Goal: Information Seeking & Learning: Compare options

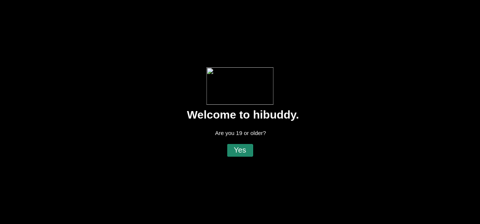
click at [241, 153] on flt-glass-pane at bounding box center [240, 112] width 480 height 224
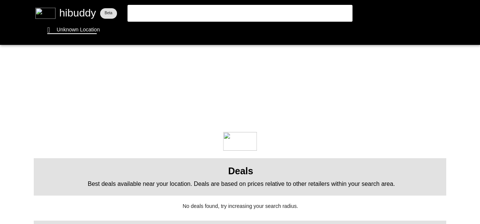
click at [75, 30] on flt-glass-pane at bounding box center [240, 112] width 480 height 224
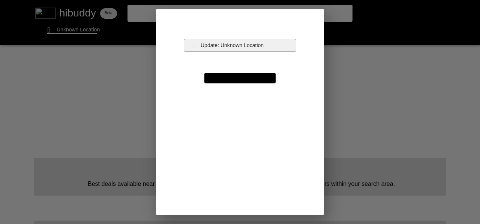
drag, startPoint x: 208, startPoint y: 41, endPoint x: 204, endPoint y: 41, distance: 4.1
click at [209, 41] on flt-glass-pane at bounding box center [240, 112] width 480 height 224
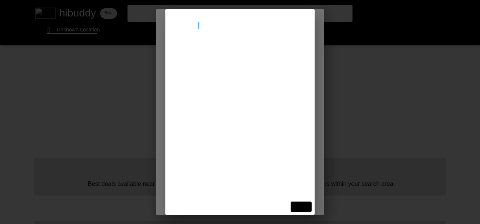
type input "[STREET_ADDRESS]"
click at [217, 56] on flt-glass-pane at bounding box center [240, 112] width 480 height 224
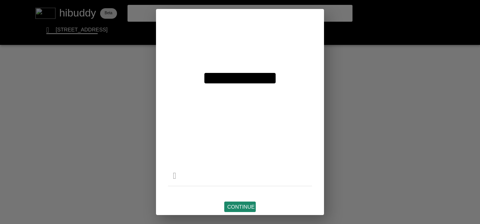
click at [247, 205] on flt-glass-pane at bounding box center [240, 112] width 480 height 224
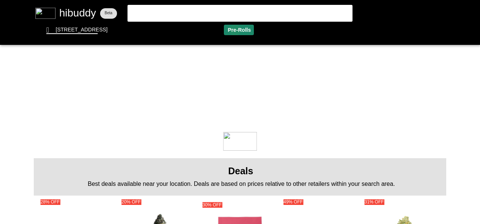
click at [235, 30] on flt-glass-pane at bounding box center [240, 112] width 480 height 224
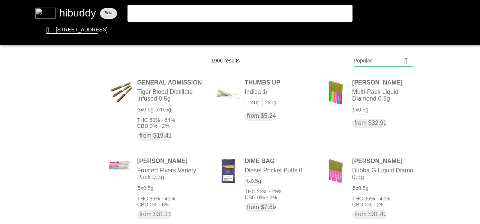
click at [376, 59] on flt-glass-pane at bounding box center [240, 112] width 480 height 224
click at [377, 81] on flt-glass-pane at bounding box center [240, 112] width 480 height 224
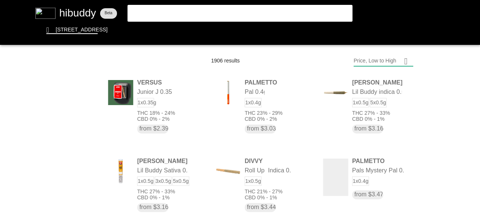
click at [374, 61] on flt-glass-pane at bounding box center [240, 112] width 480 height 224
click at [375, 182] on flt-glass-pane at bounding box center [240, 112] width 480 height 224
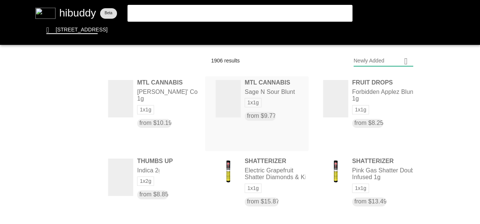
click at [282, 104] on flt-glass-pane at bounding box center [240, 112] width 480 height 224
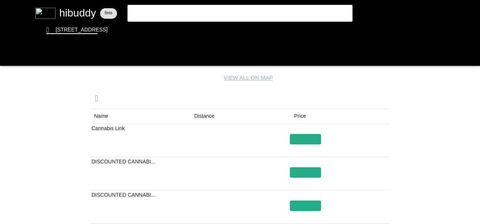
click at [202, 111] on flt-glass-pane at bounding box center [240, 112] width 480 height 224
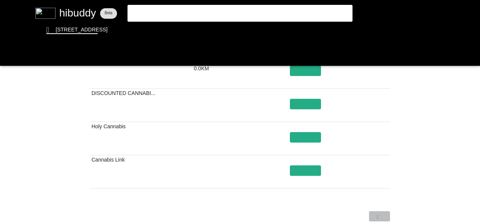
click at [382, 218] on flt-glass-pane at bounding box center [240, 112] width 480 height 224
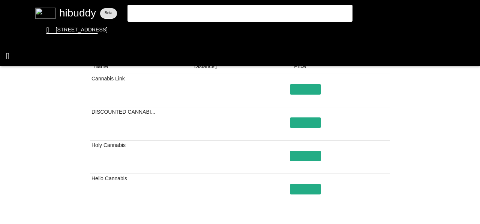
click at [11, 61] on flt-glass-pane at bounding box center [240, 112] width 480 height 224
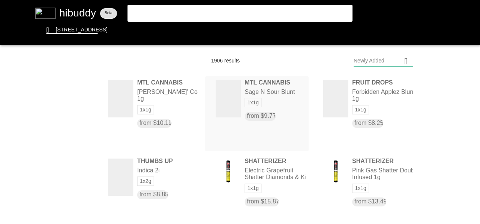
click at [260, 82] on flt-glass-pane at bounding box center [240, 112] width 480 height 224
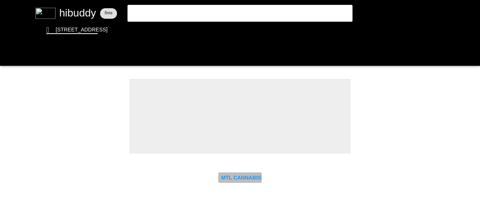
click at [233, 180] on flt-glass-pane at bounding box center [240, 112] width 480 height 224
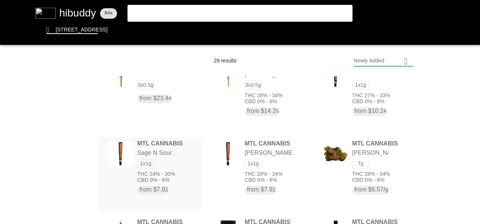
click at [143, 155] on flt-glass-pane at bounding box center [240, 112] width 480 height 224
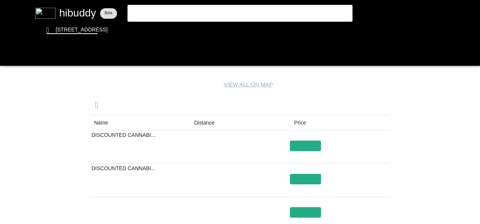
click at [205, 124] on flt-glass-pane at bounding box center [240, 112] width 480 height 224
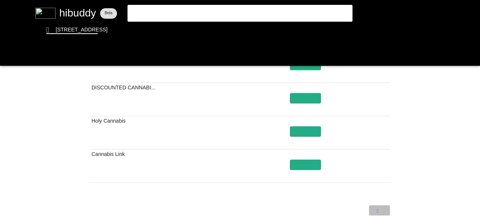
click at [380, 212] on flt-glass-pane at bounding box center [240, 112] width 480 height 224
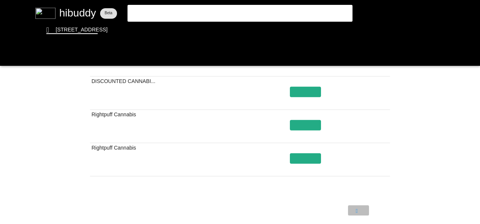
click at [355, 210] on flt-glass-pane at bounding box center [240, 112] width 480 height 224
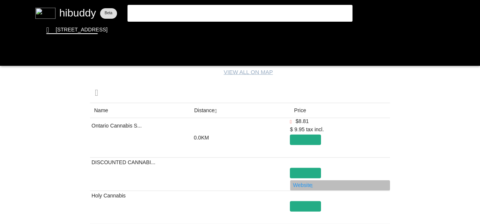
click at [314, 184] on flt-glass-pane at bounding box center [240, 112] width 480 height 224
click at [5, 50] on flt-glass-pane at bounding box center [240, 112] width 480 height 224
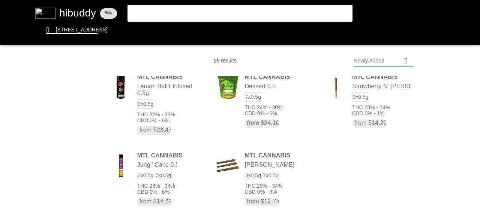
click at [239, 36] on flt-glass-pane at bounding box center [240, 112] width 480 height 224
click at [240, 33] on flt-glass-pane at bounding box center [240, 112] width 480 height 224
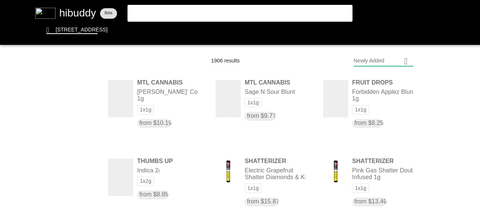
click at [387, 59] on flt-glass-pane at bounding box center [240, 112] width 480 height 224
click at [389, 77] on flt-glass-pane at bounding box center [240, 112] width 480 height 224
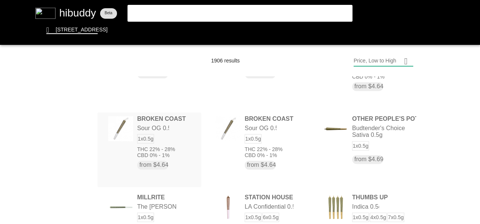
click at [171, 136] on flt-glass-pane at bounding box center [240, 112] width 480 height 224
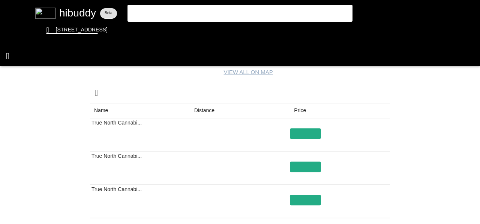
drag, startPoint x: 6, startPoint y: 51, endPoint x: 144, endPoint y: 115, distance: 151.9
click at [6, 51] on flt-glass-pane at bounding box center [240, 112] width 480 height 224
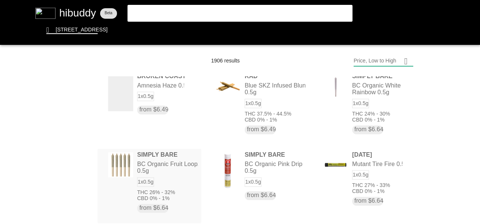
click at [146, 169] on flt-glass-pane at bounding box center [240, 112] width 480 height 224
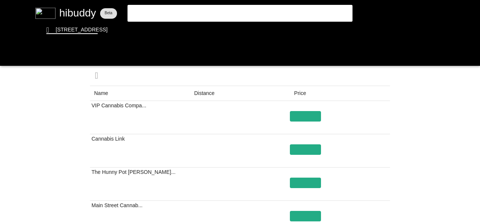
click at [206, 90] on flt-glass-pane at bounding box center [240, 112] width 480 height 224
click at [211, 90] on flt-glass-pane at bounding box center [240, 112] width 480 height 224
click at [9, 54] on flt-glass-pane at bounding box center [240, 112] width 480 height 224
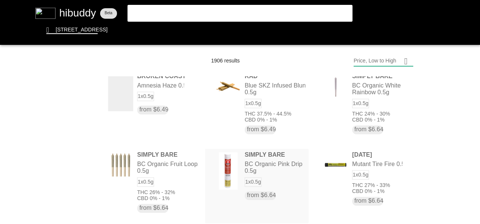
click at [288, 164] on flt-glass-pane at bounding box center [240, 112] width 480 height 224
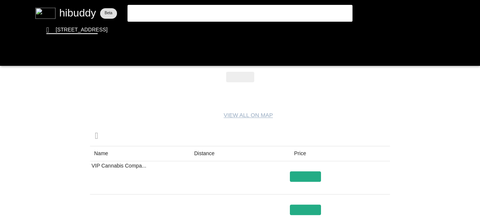
click at [216, 152] on flt-glass-pane at bounding box center [240, 112] width 480 height 224
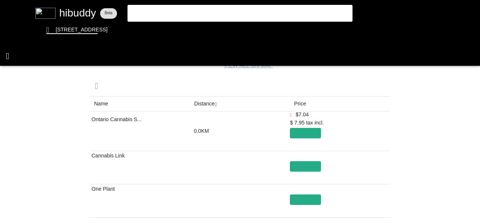
click at [12, 60] on flt-glass-pane at bounding box center [240, 112] width 480 height 224
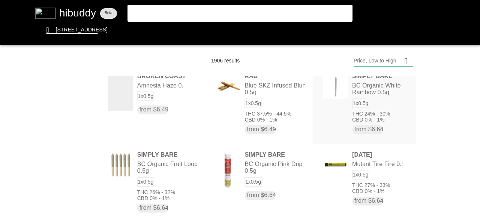
click at [356, 100] on flt-glass-pane at bounding box center [240, 112] width 480 height 224
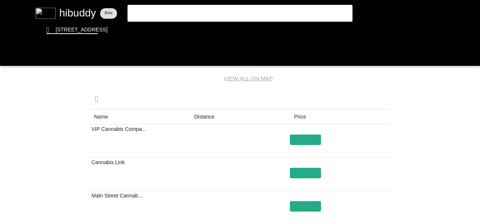
click at [218, 112] on flt-glass-pane at bounding box center [240, 112] width 480 height 224
